Goal: Task Accomplishment & Management: Manage account settings

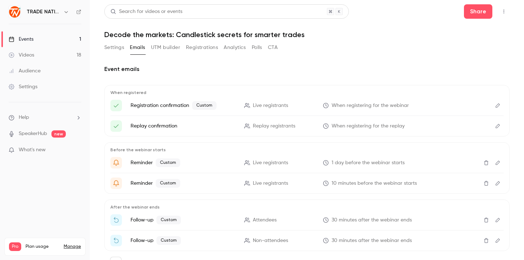
click at [21, 37] on div "Events" at bounding box center [21, 39] width 25 height 7
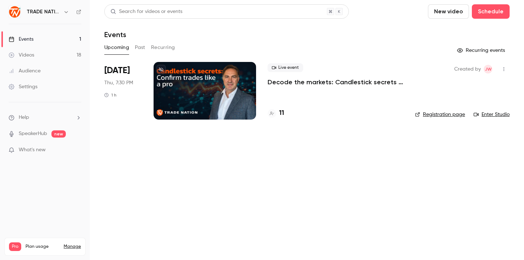
click at [203, 93] on div at bounding box center [205, 91] width 102 height 58
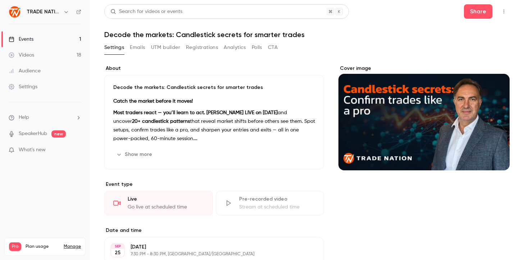
click at [202, 46] on button "Registrations" at bounding box center [202, 48] width 32 height 12
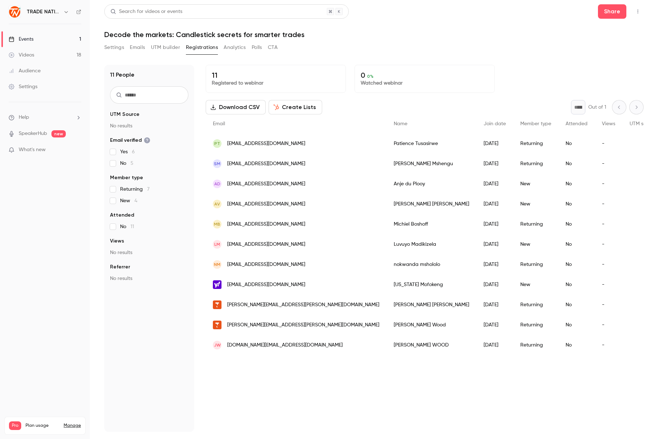
click at [267, 231] on div "MB toerasmb@gmail.com" at bounding box center [296, 224] width 181 height 20
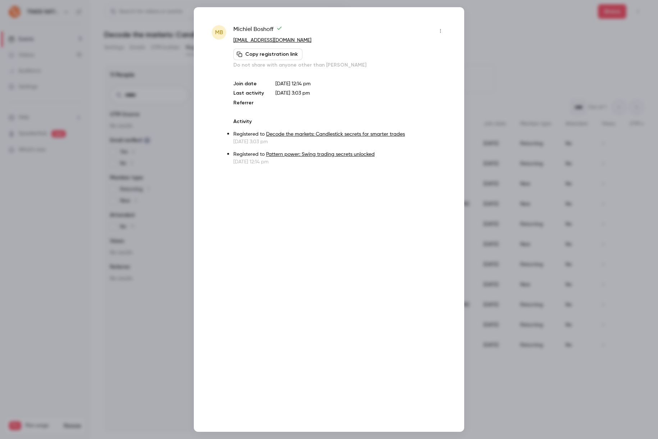
click at [524, 51] on div at bounding box center [329, 219] width 658 height 439
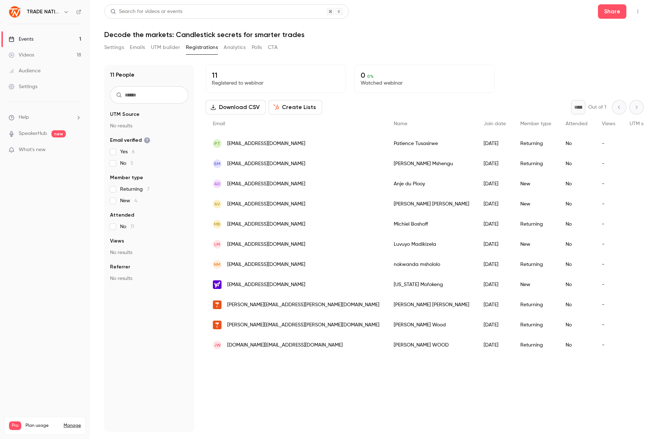
click at [513, 37] on h1 "Decode the markets: Candlestick secrets for smarter trades" at bounding box center [373, 34] width 539 height 9
click at [439, 35] on h1 "Decode the markets: Candlestick secrets for smarter trades" at bounding box center [373, 34] width 539 height 9
click at [260, 47] on button "Polls" at bounding box center [257, 48] width 10 height 12
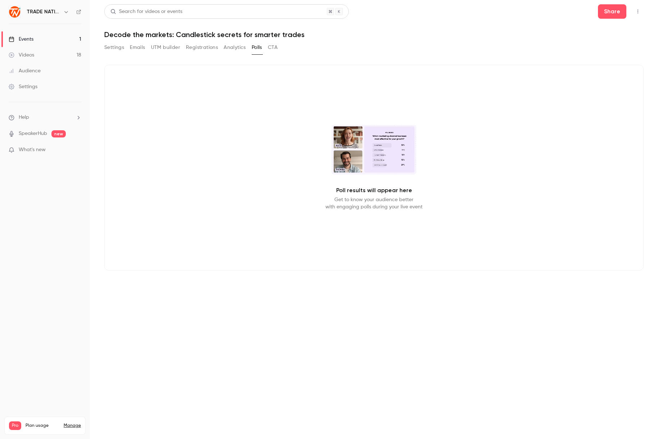
drag, startPoint x: 386, startPoint y: 141, endPoint x: 378, endPoint y: 152, distance: 13.6
click at [386, 142] on video at bounding box center [374, 150] width 85 height 50
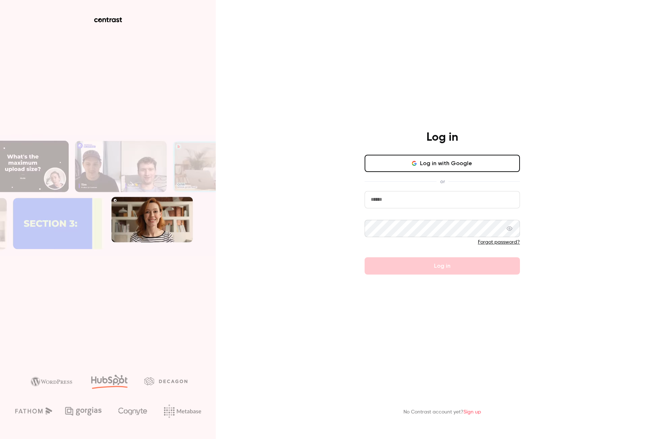
click at [394, 207] on input "email" at bounding box center [442, 199] width 155 height 17
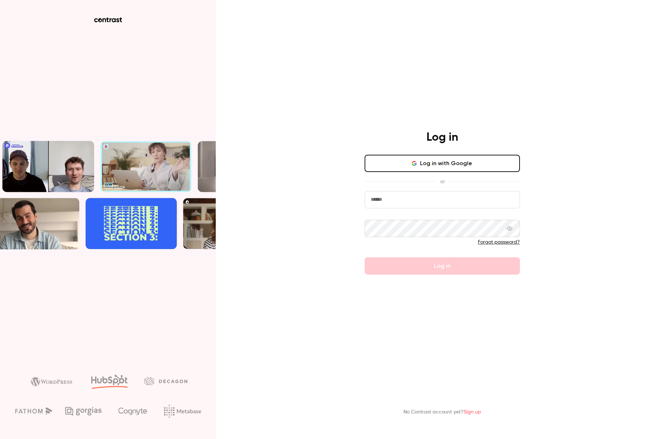
type input "**********"
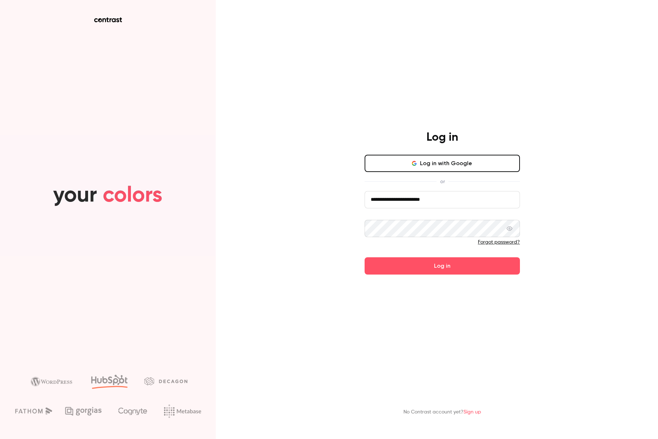
click at [365, 257] on button "Log in" at bounding box center [442, 265] width 155 height 17
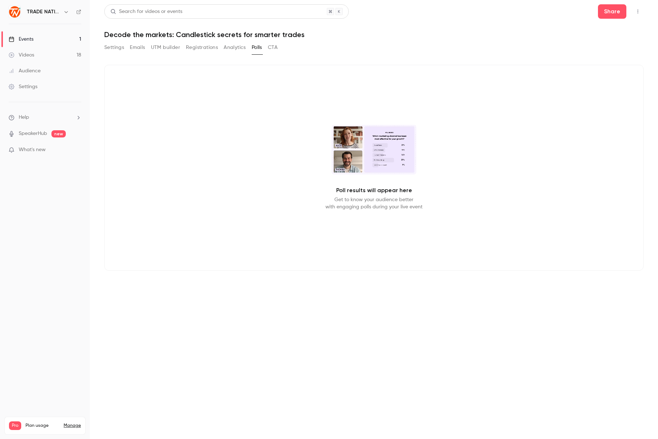
click at [196, 46] on button "Registrations" at bounding box center [202, 48] width 32 height 12
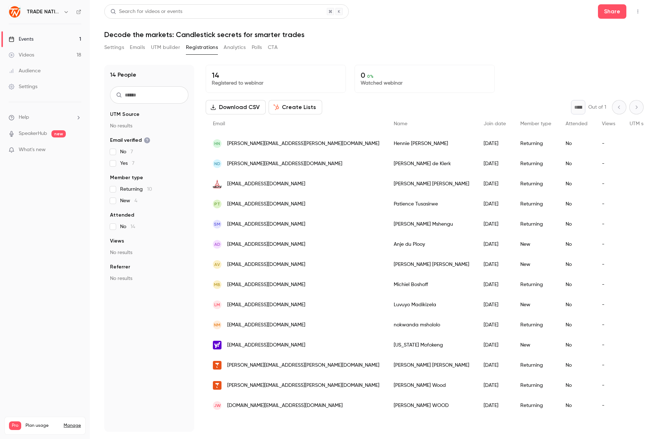
click at [454, 28] on header "Search for videos or events Share Decode the markets: Candlestick secrets for s…" at bounding box center [373, 21] width 539 height 35
click at [419, 55] on div "Settings Emails UTM builder Registrations Analytics Polls CTA" at bounding box center [373, 49] width 539 height 14
